Goal: Information Seeking & Learning: Learn about a topic

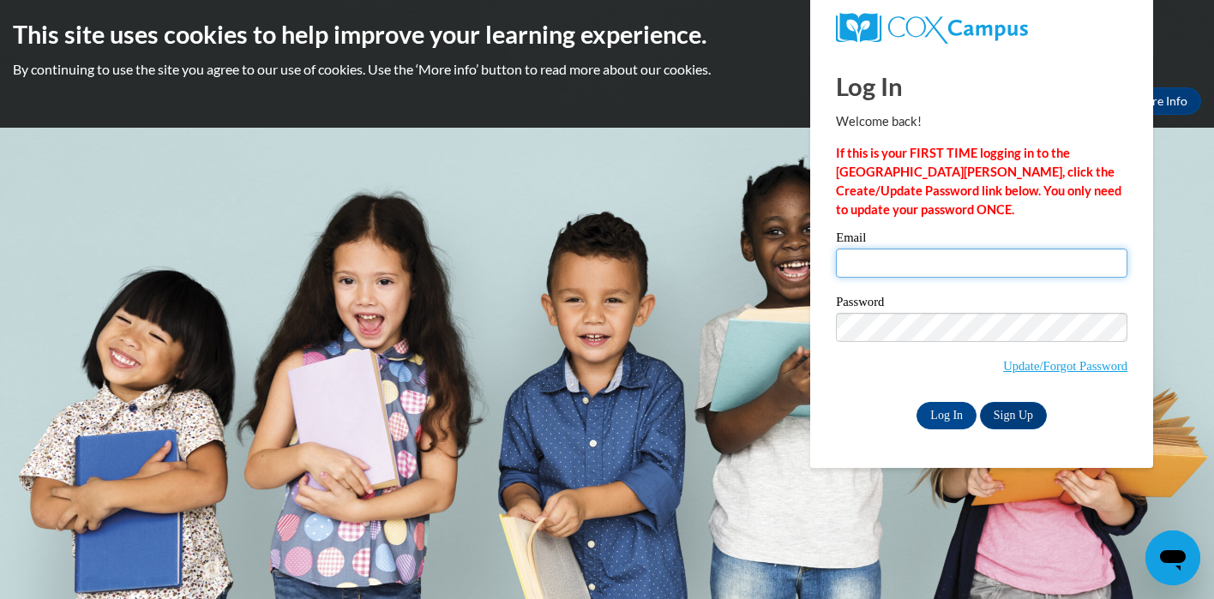
click at [921, 267] on input "Email" at bounding box center [982, 263] width 292 height 29
type input "kschoenenbergergross@sasd.net"
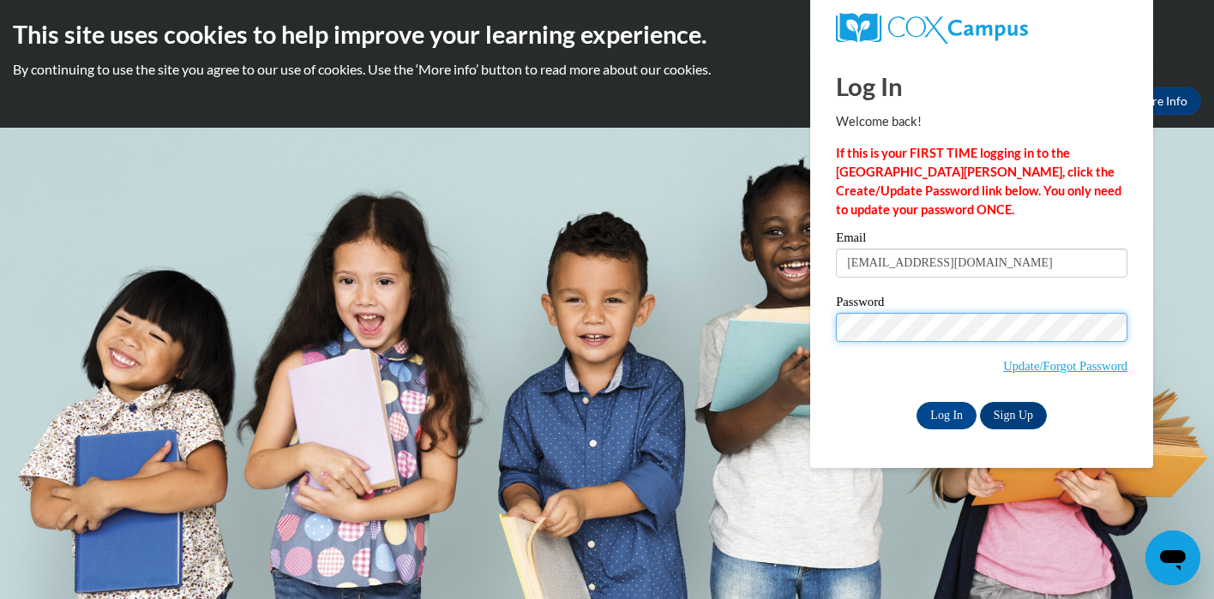
click at [917, 402] on input "Log In" at bounding box center [947, 415] width 60 height 27
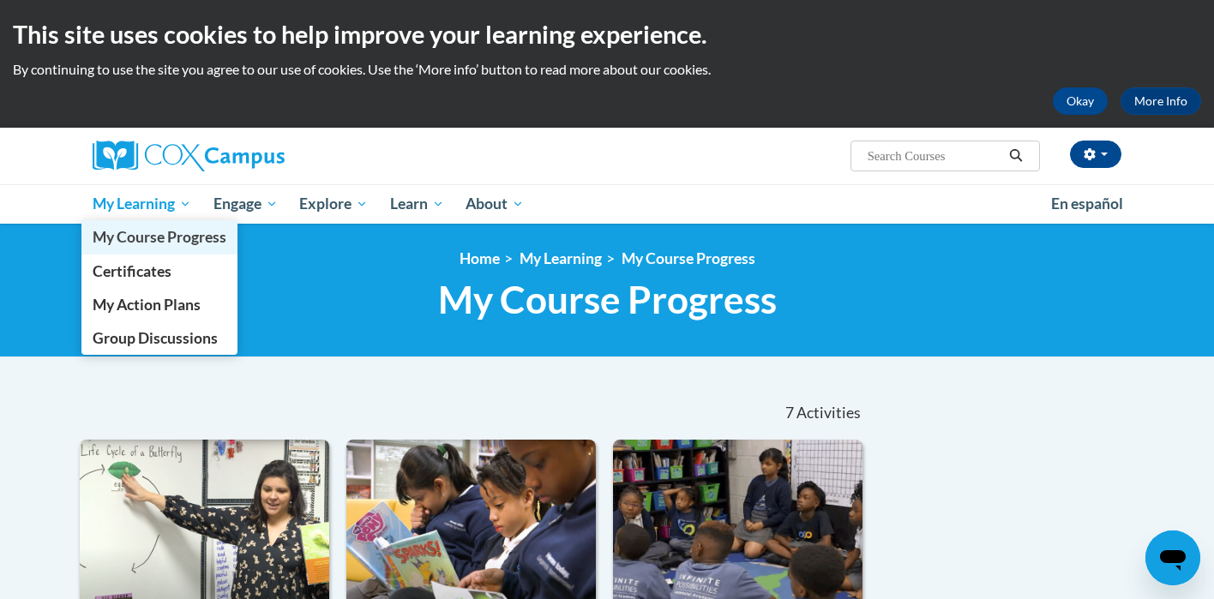
click at [168, 229] on span "My Course Progress" at bounding box center [160, 237] width 134 height 18
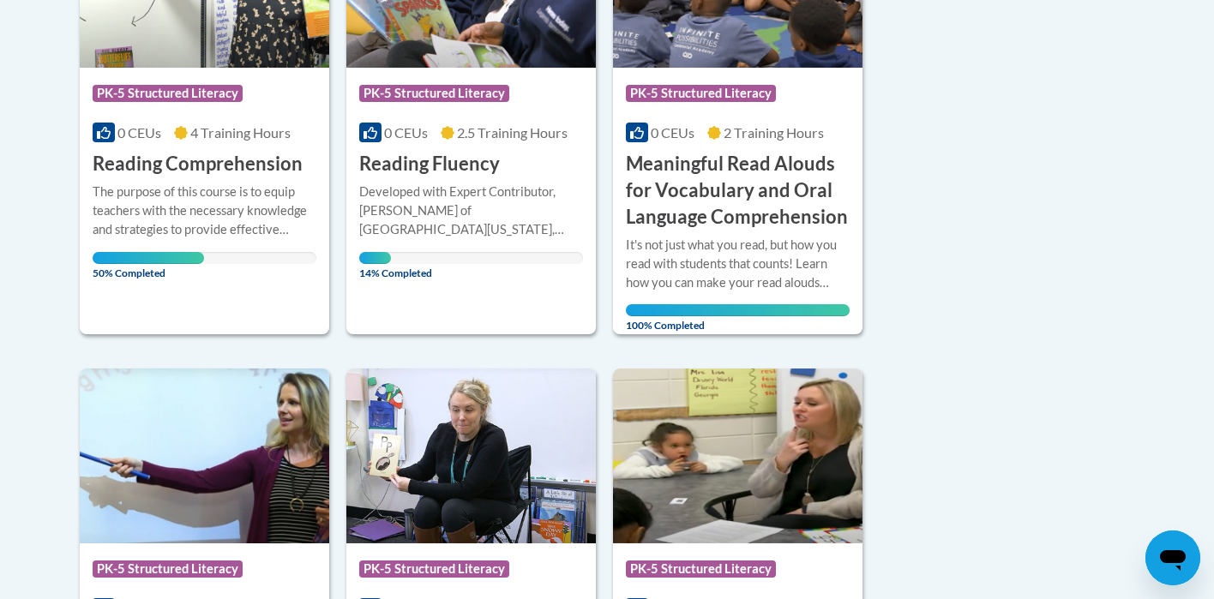
scroll to position [501, 0]
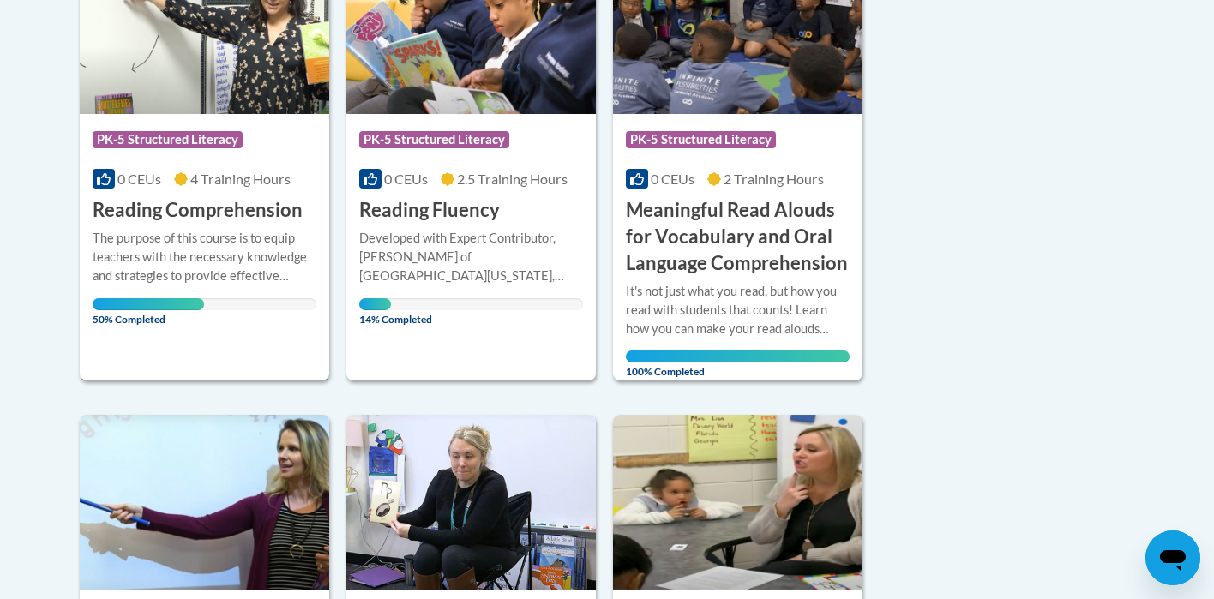
click at [171, 275] on div "The purpose of this course is to equip teachers with the necessary knowledge an…" at bounding box center [205, 257] width 224 height 57
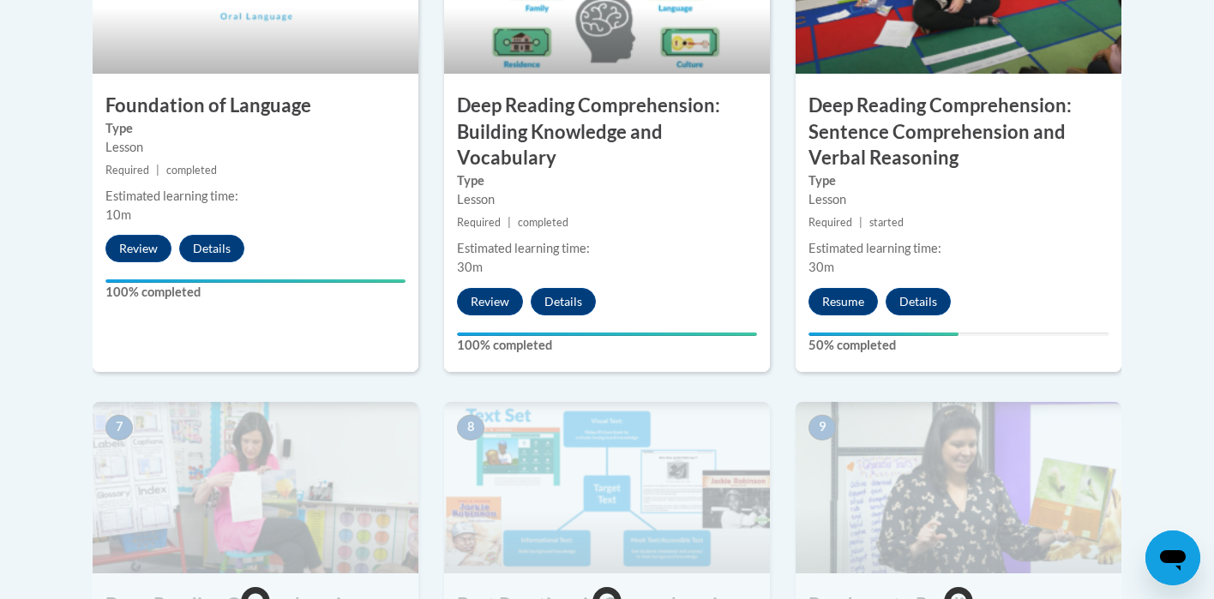
scroll to position [1114, 0]
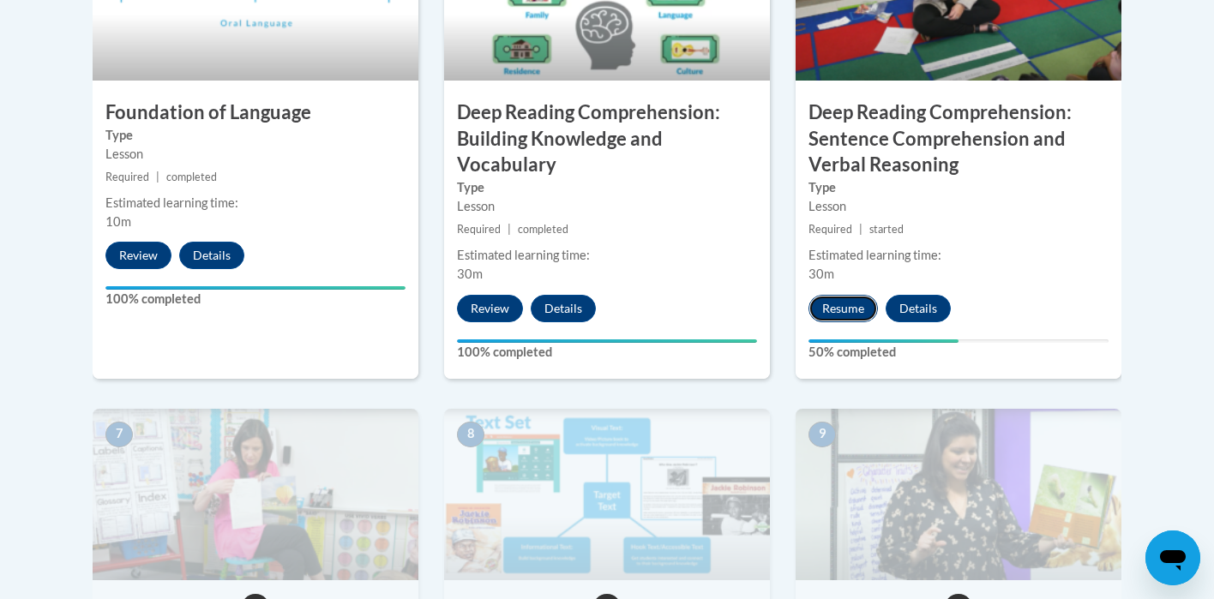
click at [827, 316] on button "Resume" at bounding box center [843, 308] width 69 height 27
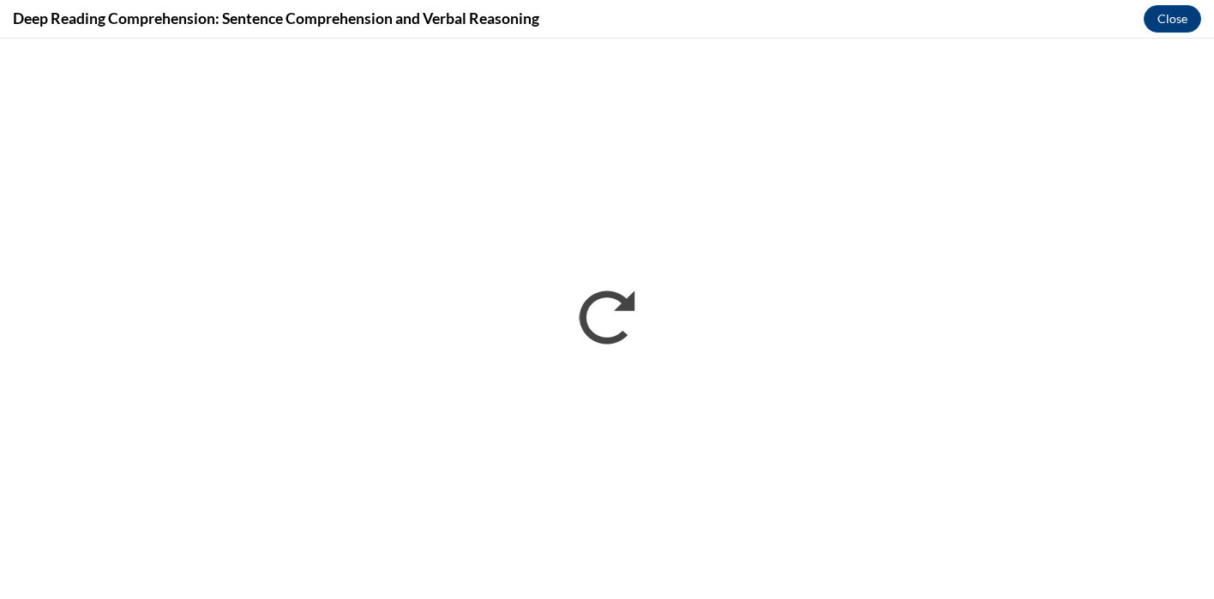
scroll to position [0, 0]
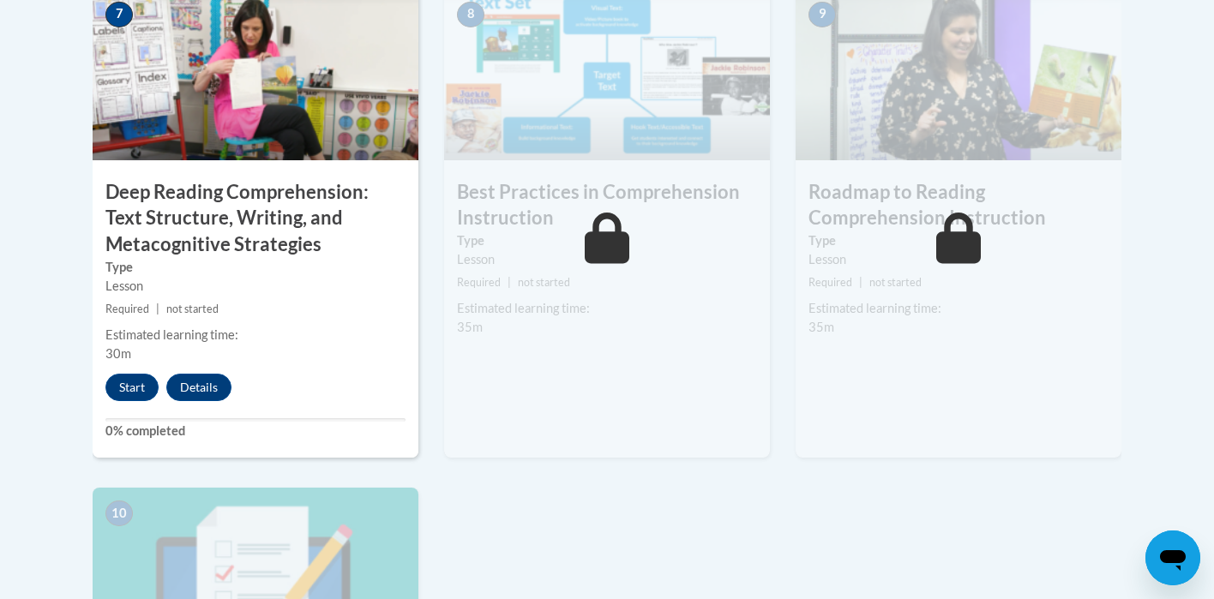
scroll to position [1647, 0]
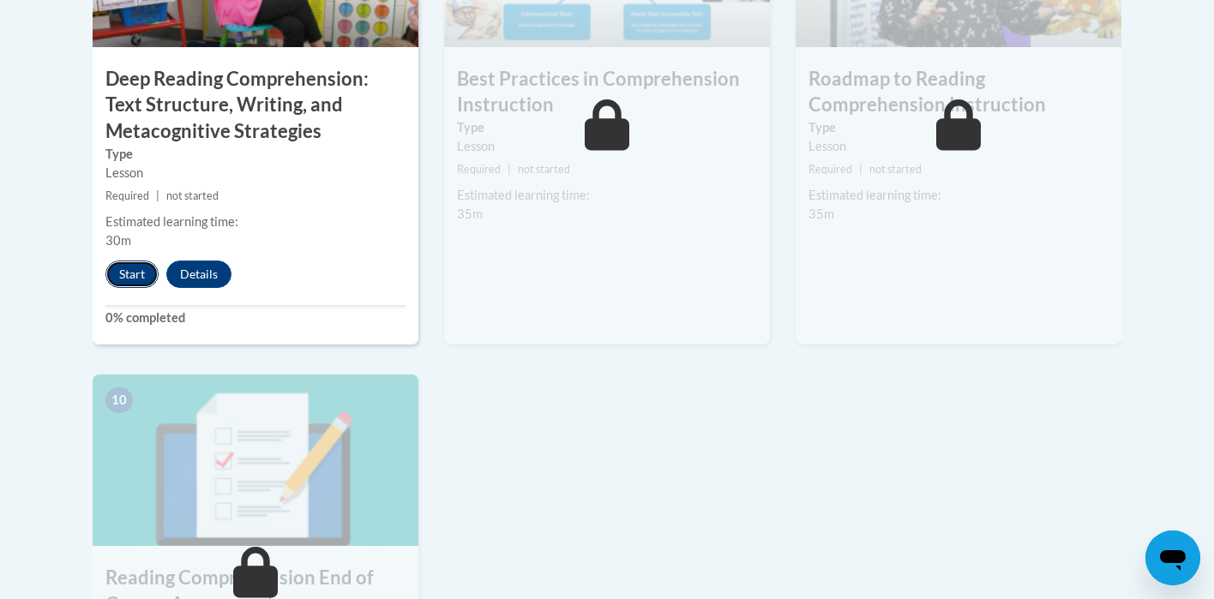
click at [129, 268] on button "Start" at bounding box center [131, 274] width 53 height 27
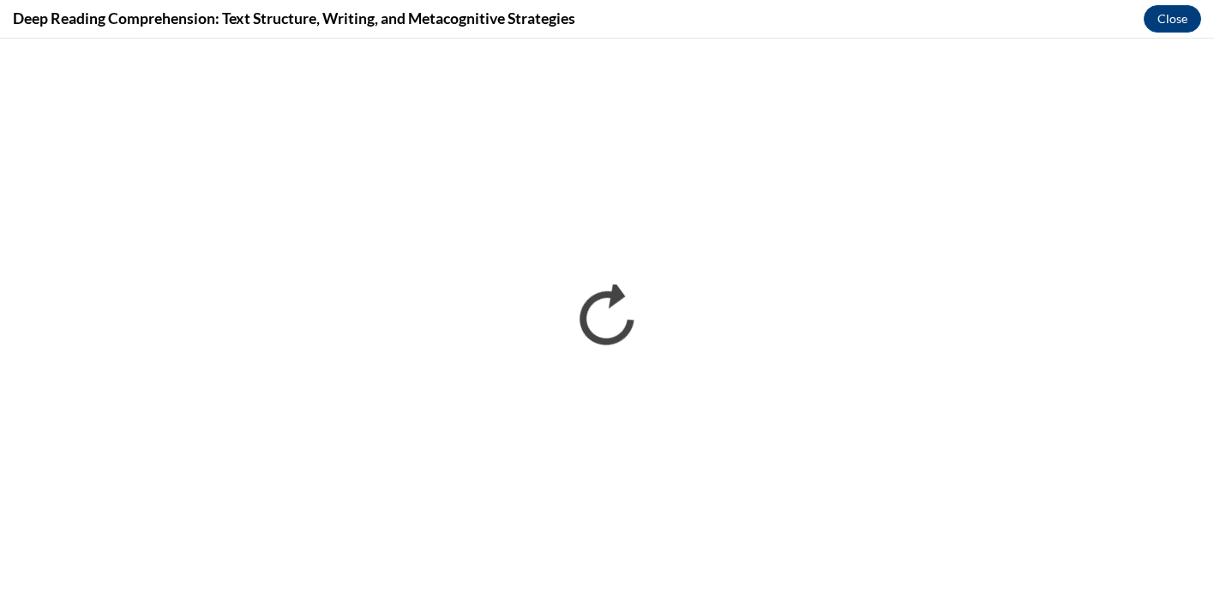
scroll to position [0, 0]
